Goal: Transaction & Acquisition: Book appointment/travel/reservation

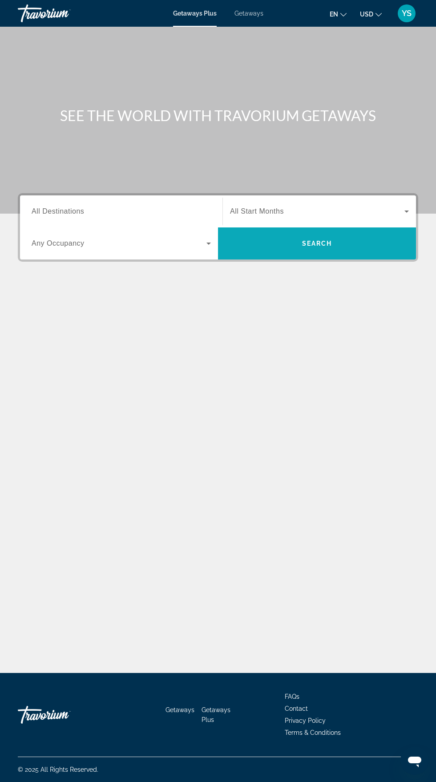
click at [317, 243] on span "Search" at bounding box center [317, 243] width 30 height 7
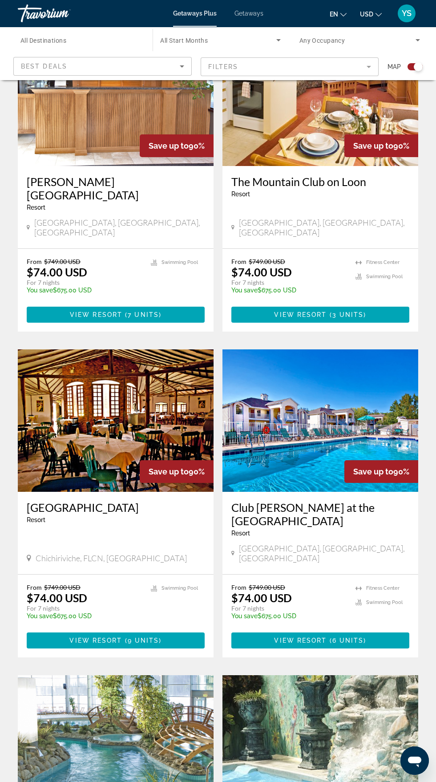
scroll to position [599, 0]
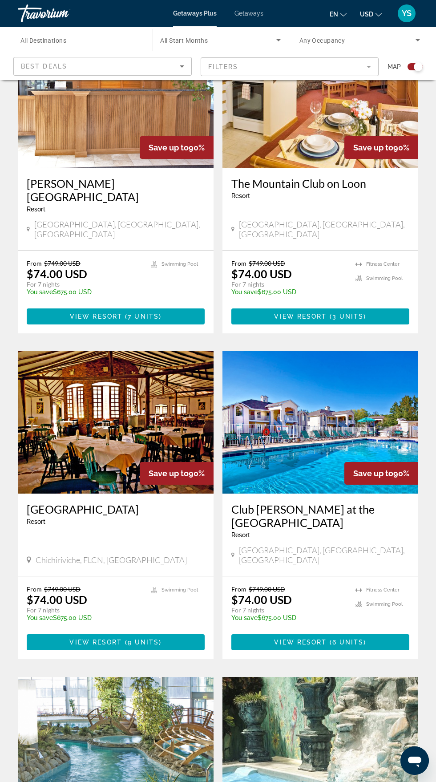
click at [292, 585] on p "From $749.00 USD" at bounding box center [289, 589] width 115 height 8
click at [301, 389] on img "Main content" at bounding box center [321, 422] width 196 height 142
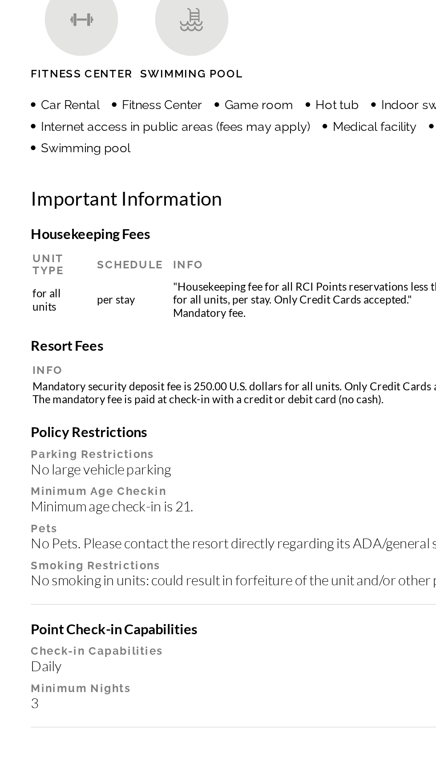
scroll to position [688, 0]
